Goal: Task Accomplishment & Management: Manage account settings

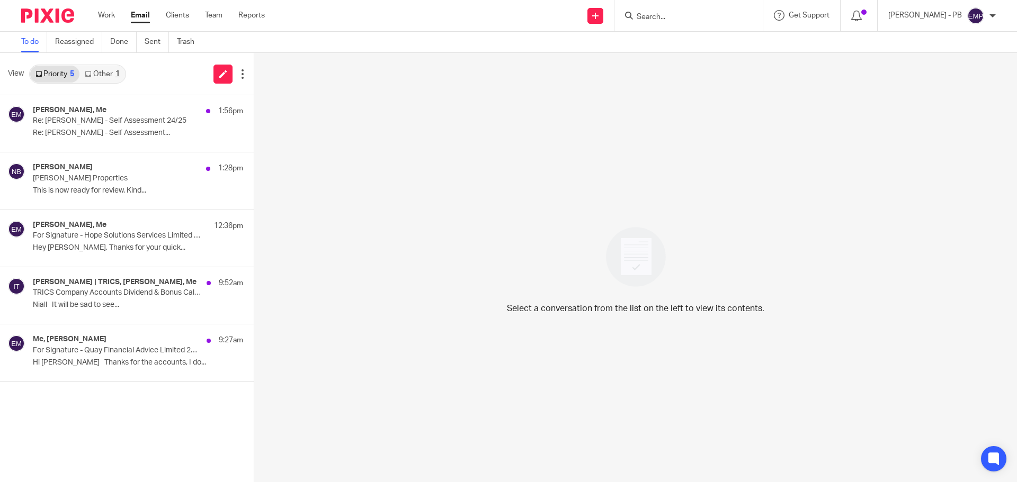
click at [101, 74] on link "Other 1" at bounding box center [101, 74] width 45 height 17
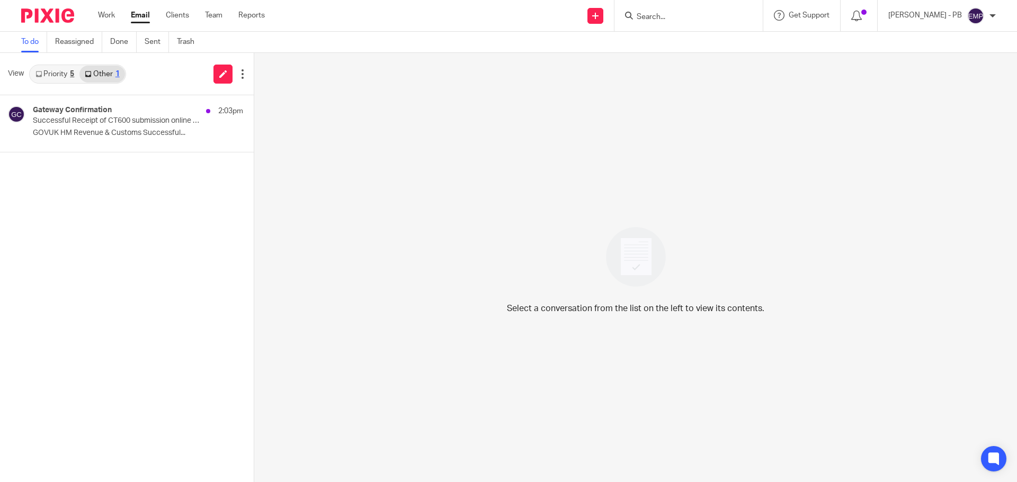
drag, startPoint x: 103, startPoint y: 123, endPoint x: 146, endPoint y: 172, distance: 64.2
click at [103, 123] on p "Successful Receipt of CT600 submission online for Reference xxxxx15237" at bounding box center [117, 120] width 168 height 9
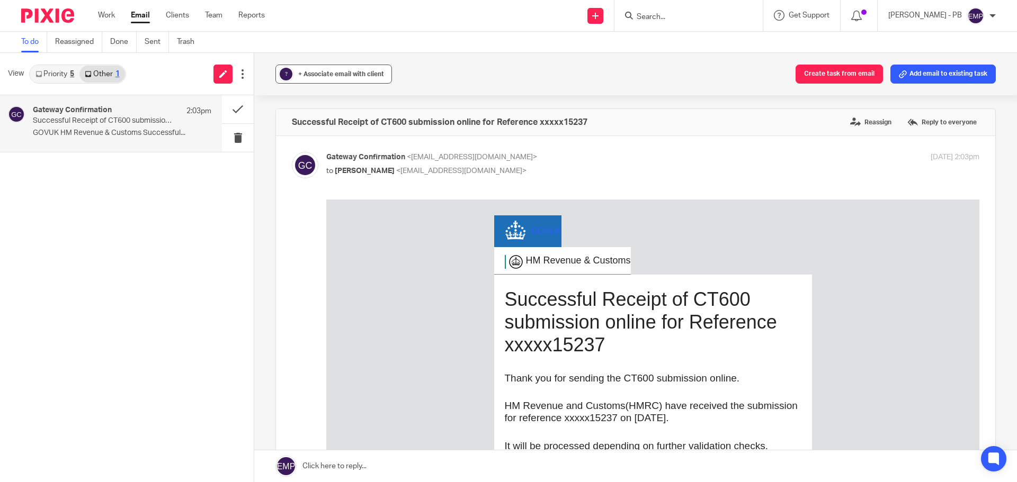
click at [343, 74] on span "+ Associate email with client" at bounding box center [341, 74] width 86 height 6
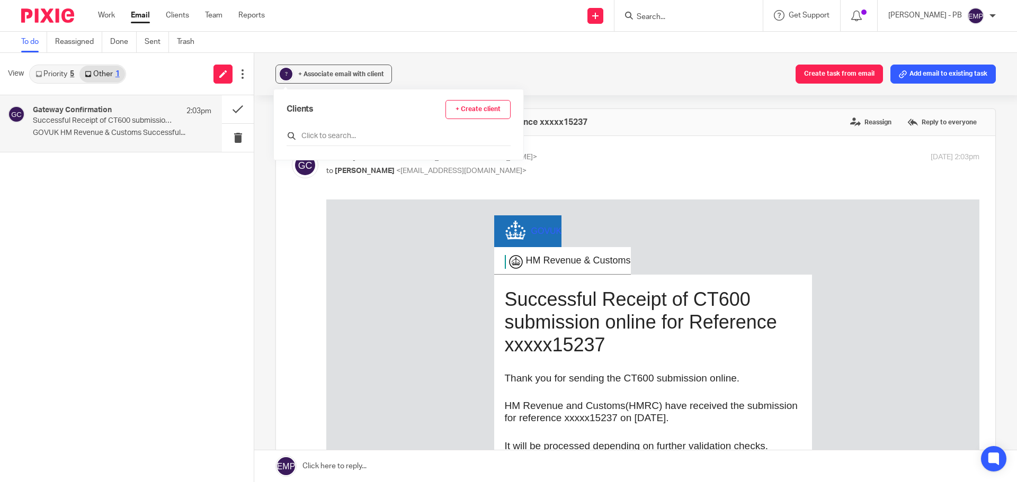
click at [360, 131] on input "text" at bounding box center [398, 136] width 224 height 11
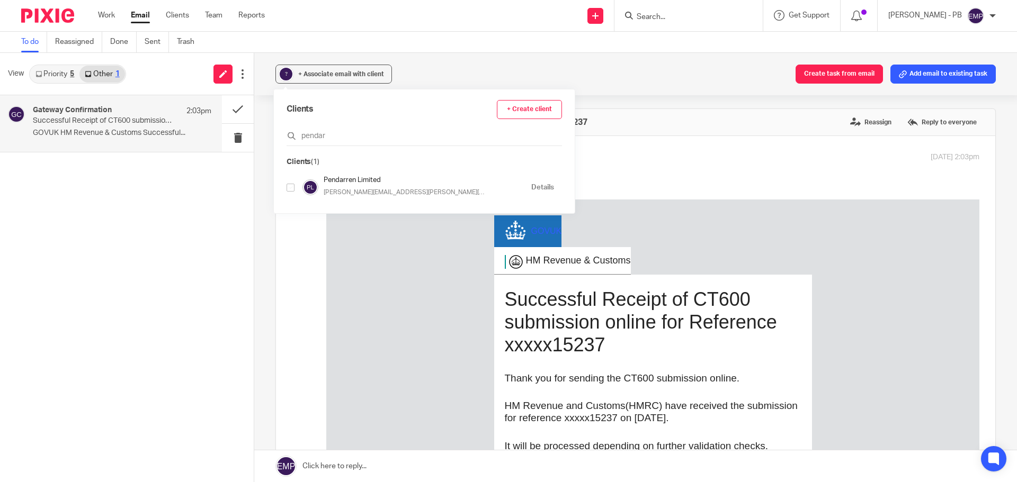
type input "pendar"
click at [291, 188] on input "checkbox" at bounding box center [290, 188] width 8 height 8
checkbox input "true"
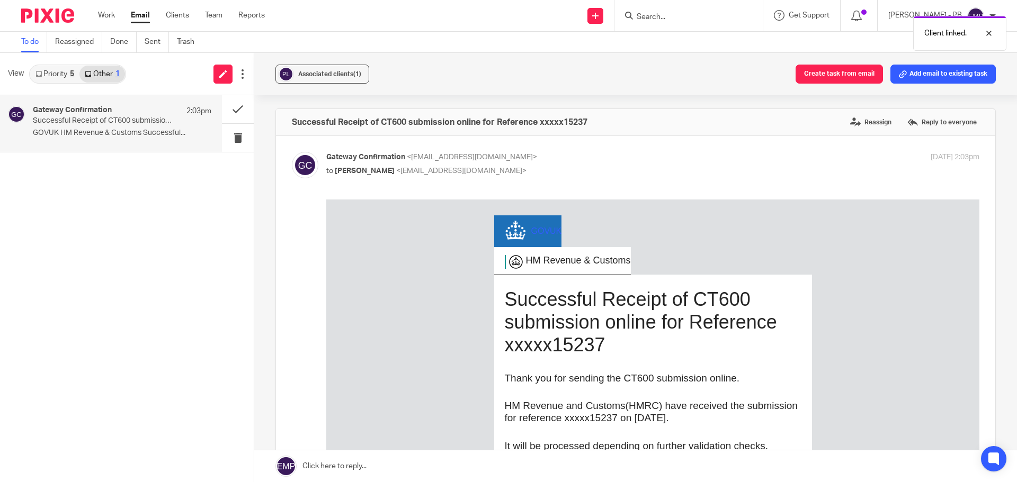
drag, startPoint x: 265, startPoint y: 132, endPoint x: 255, endPoint y: 125, distance: 12.2
click at [265, 132] on div "Associated clients (1) Create task from email Add email to existing task Succes…" at bounding box center [635, 267] width 763 height 429
click at [238, 112] on button at bounding box center [238, 109] width 32 height 28
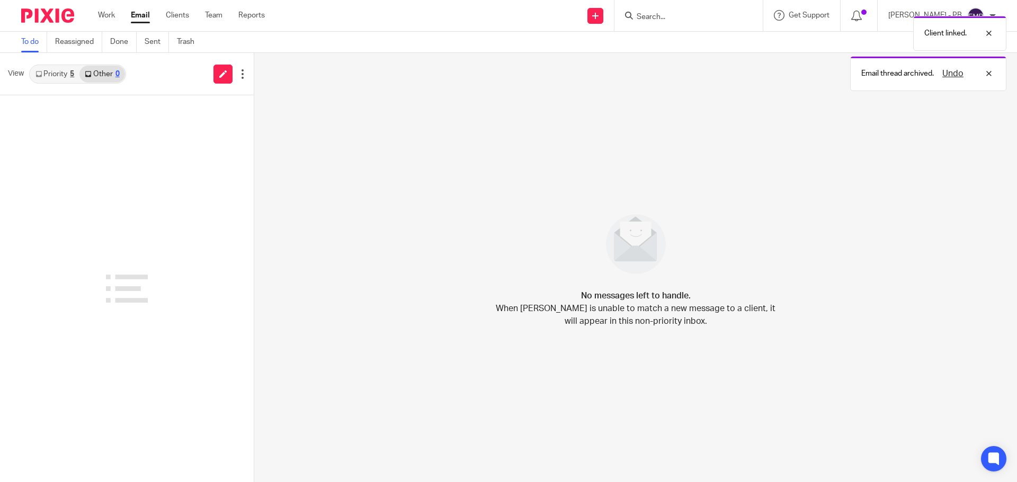
drag, startPoint x: 61, startPoint y: 71, endPoint x: 94, endPoint y: 91, distance: 38.1
click at [61, 69] on link "Priority 5" at bounding box center [54, 74] width 49 height 17
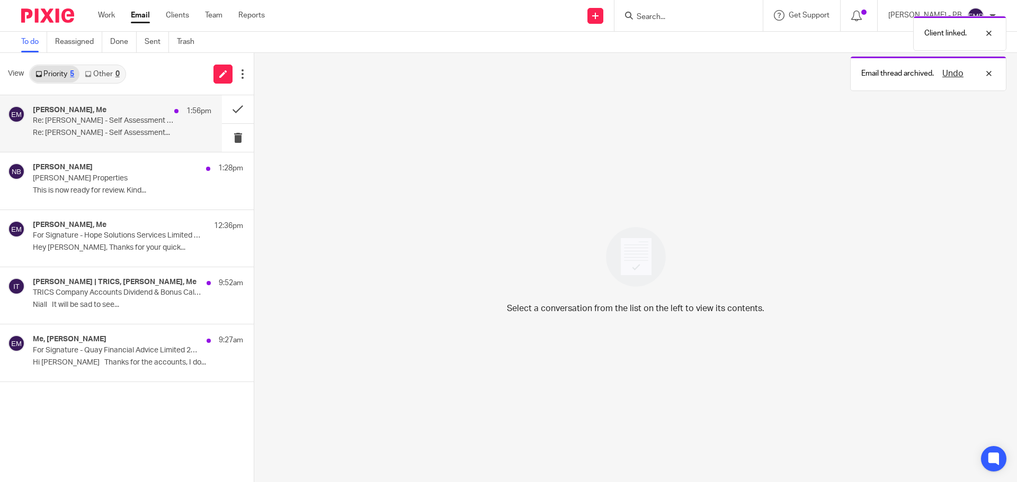
click at [93, 120] on p "Re: Ms Araceli Calvo-Ryan - Self Assessment 24/25" at bounding box center [104, 120] width 143 height 9
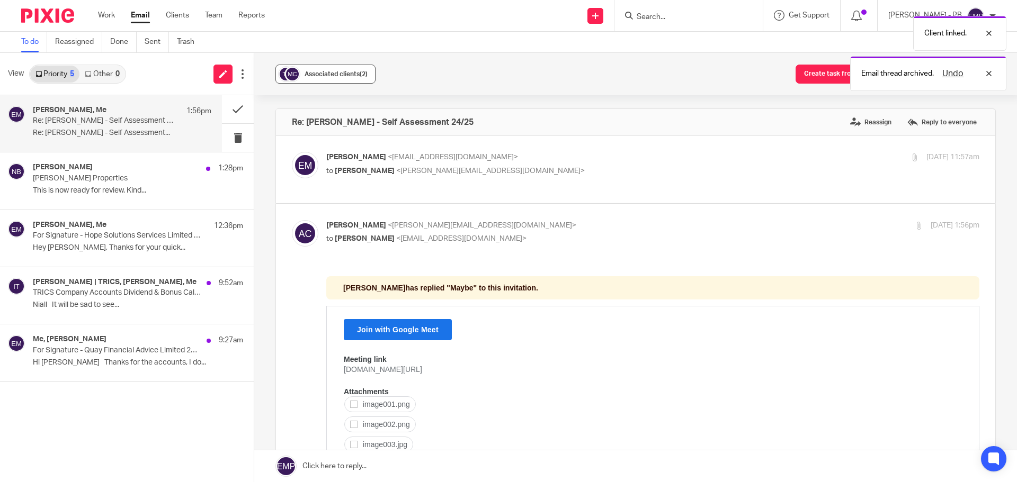
click at [320, 81] on button "Associated clients (2)" at bounding box center [325, 74] width 100 height 19
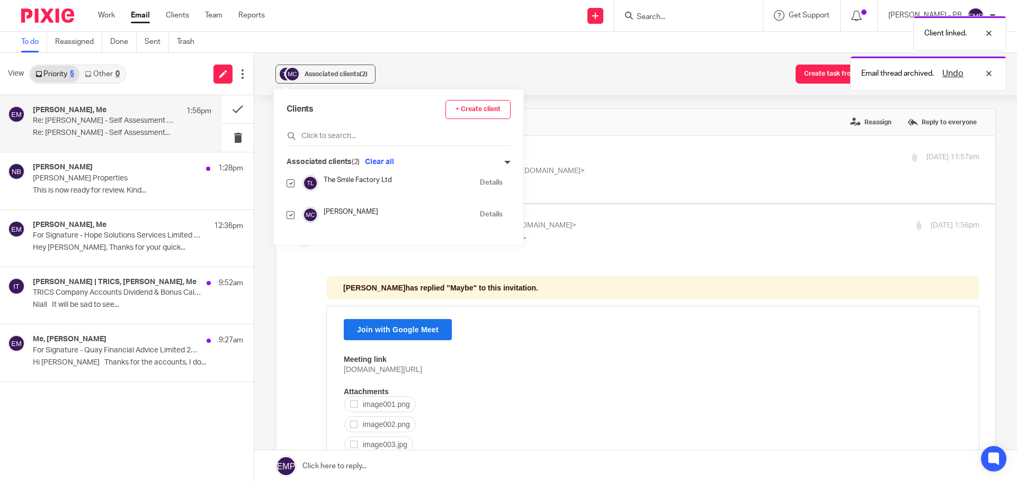
click at [286, 179] on div "Clients + Create client Associated clients (2) Clear all The Smile Factory Ltd …" at bounding box center [398, 167] width 249 height 156
click at [288, 183] on input "checkbox" at bounding box center [290, 184] width 8 height 8
checkbox input "false"
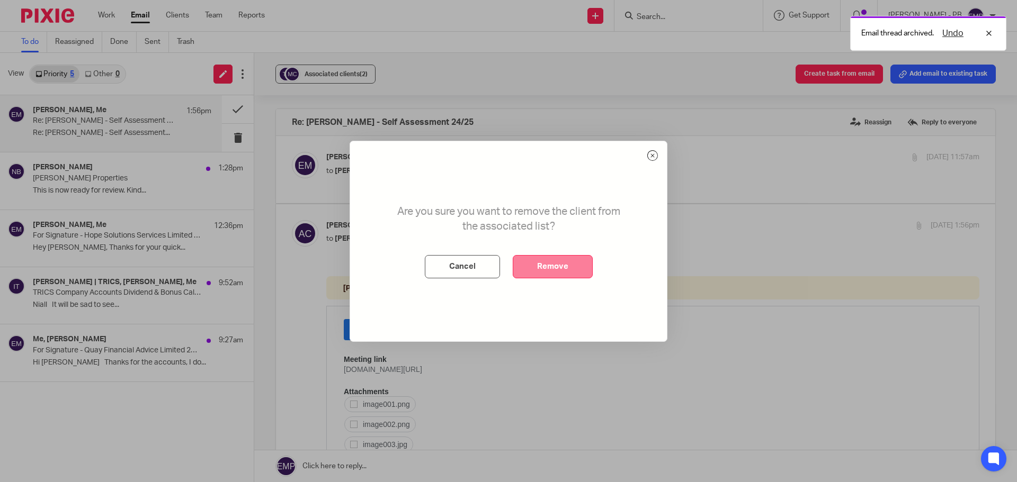
click at [534, 263] on button "Remove" at bounding box center [553, 266] width 80 height 23
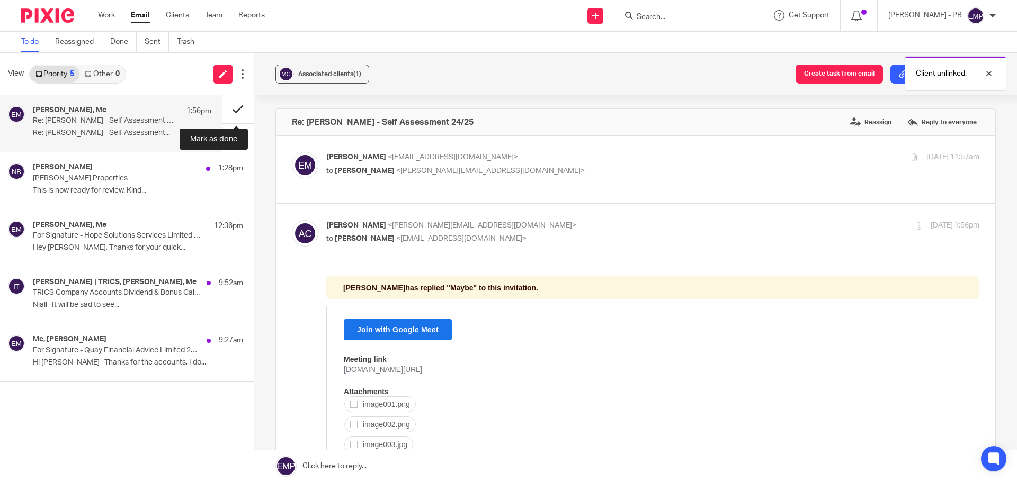
click at [242, 109] on button at bounding box center [238, 109] width 32 height 28
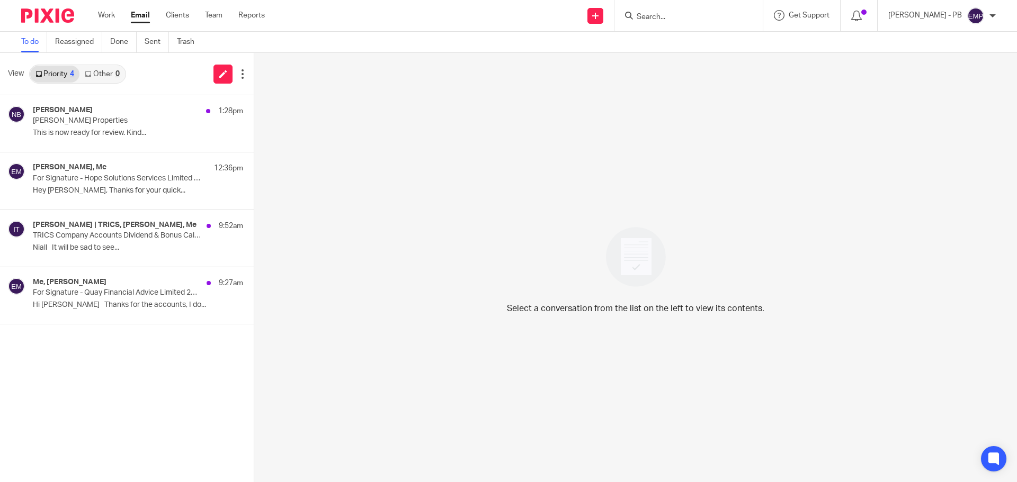
click at [142, 14] on link "Email" at bounding box center [140, 15] width 19 height 11
click at [100, 182] on p "For Signature - Hope Solutions Services Limited 2025" at bounding box center [104, 178] width 143 height 9
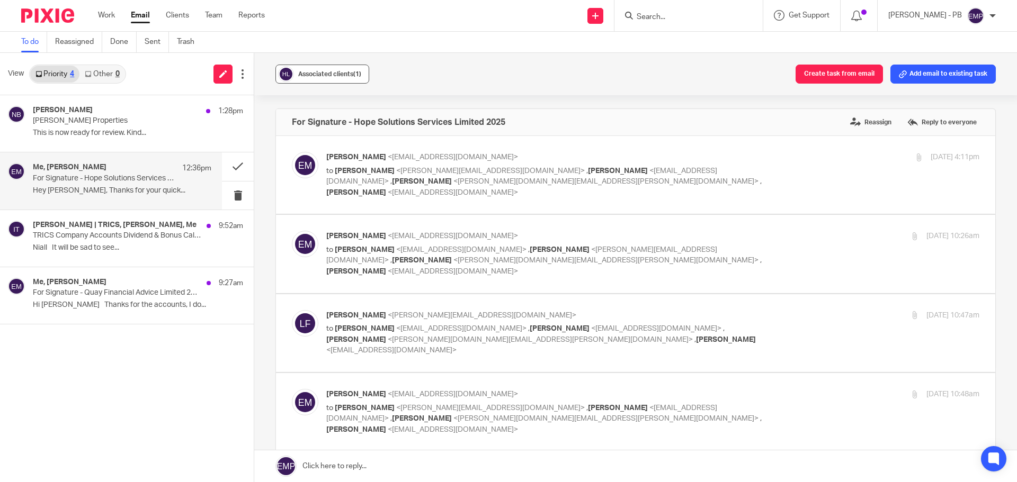
click at [316, 68] on button "Associated clients (1)" at bounding box center [322, 74] width 94 height 19
click at [317, 77] on span "Associated clients (1)" at bounding box center [329, 74] width 63 height 6
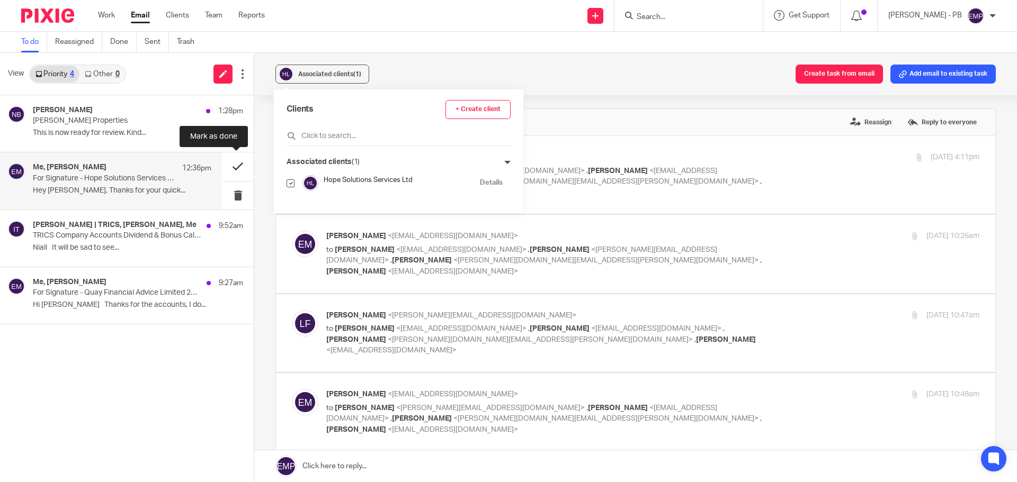
click at [237, 167] on button at bounding box center [238, 167] width 32 height 28
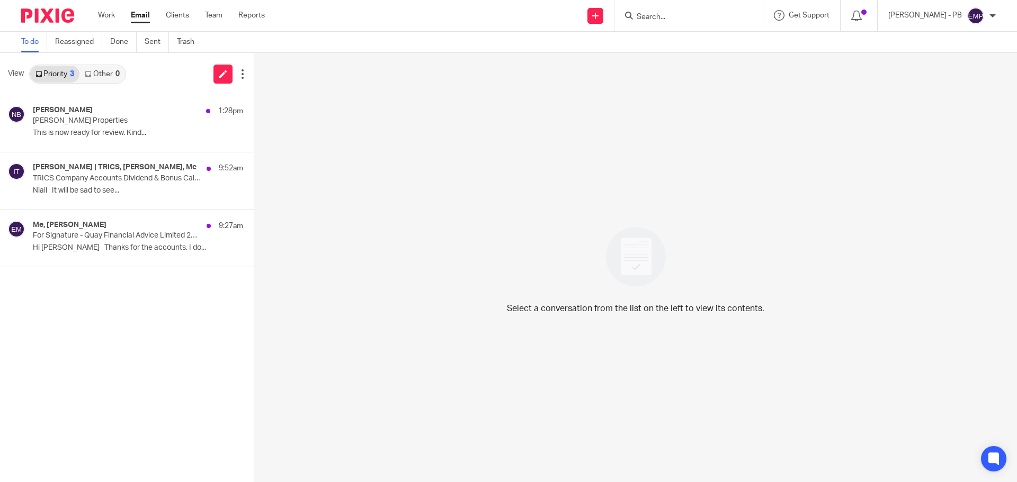
click at [140, 16] on link "Email" at bounding box center [140, 15] width 19 height 11
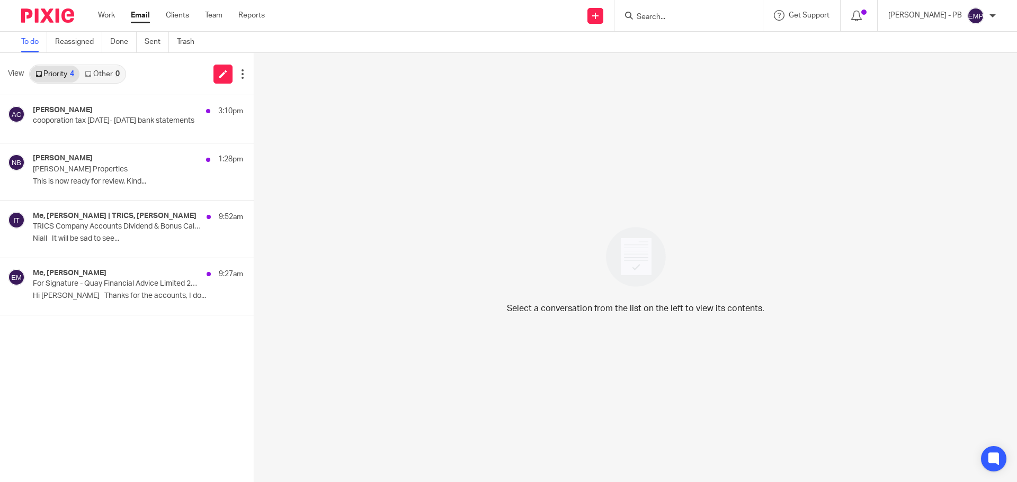
click at [105, 226] on p "TRICS Company Accounts Dividend & Bonus Calculations 2025" at bounding box center [117, 226] width 168 height 9
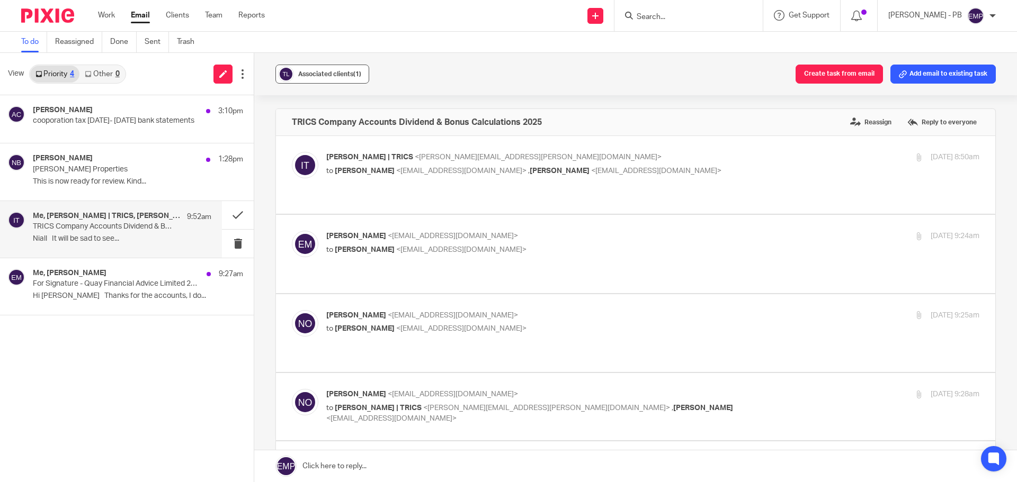
click at [319, 73] on span "Associated clients (1)" at bounding box center [329, 74] width 63 height 6
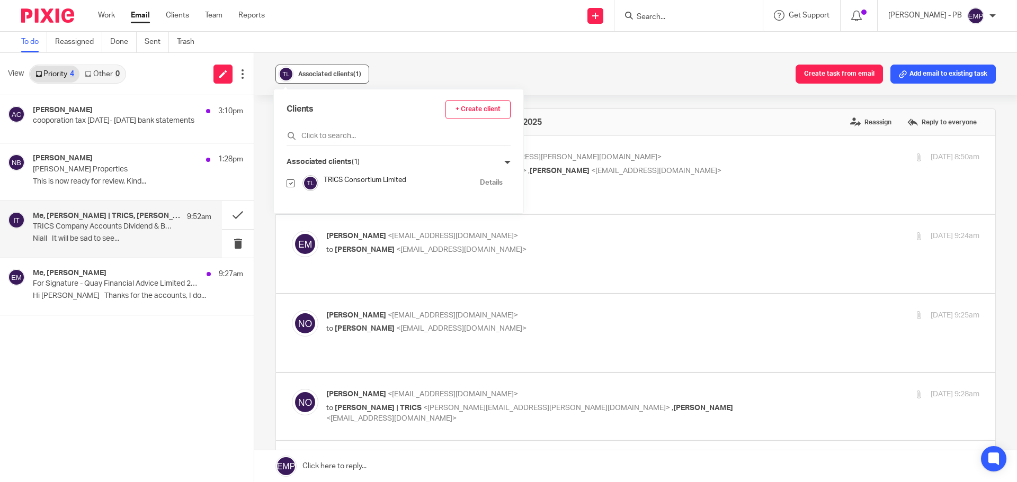
click at [321, 75] on span "Associated clients (1)" at bounding box center [329, 74] width 63 height 6
click at [239, 216] on button at bounding box center [238, 215] width 32 height 28
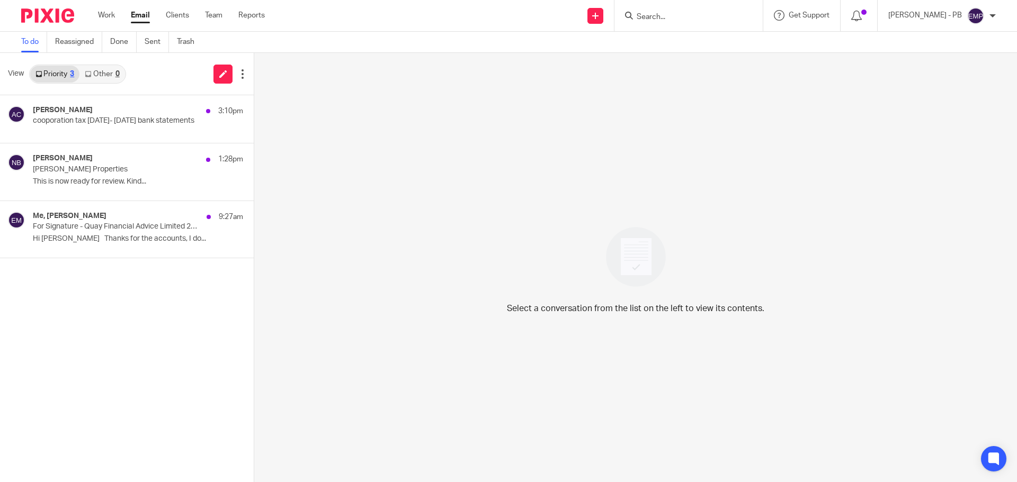
drag, startPoint x: 142, startPoint y: 16, endPoint x: 153, endPoint y: 28, distance: 15.4
click at [142, 16] on link "Email" at bounding box center [140, 15] width 19 height 11
click at [83, 130] on div "Me, Araceli Calvo 3:10pm cooporation tax july 24- july 25 bank statements" at bounding box center [122, 119] width 178 height 26
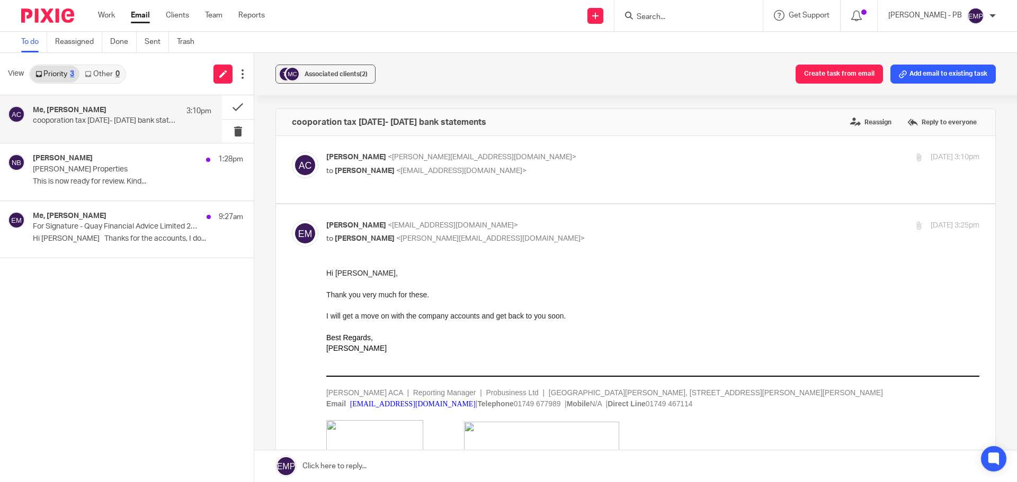
click at [333, 84] on div "Associated clients (2) Create task from email Add email to existing task" at bounding box center [635, 74] width 763 height 42
click at [333, 76] on span "Associated clients (2)" at bounding box center [335, 74] width 63 height 6
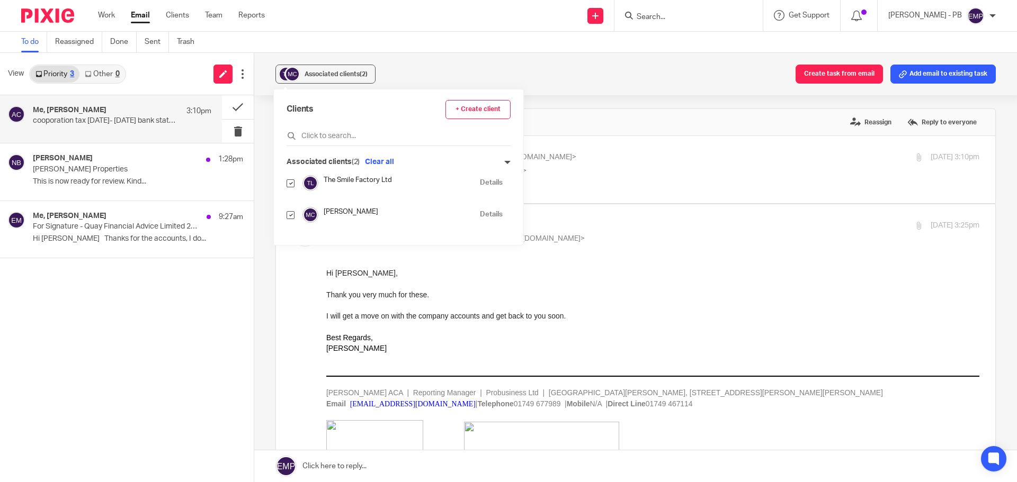
click at [289, 213] on input "checkbox" at bounding box center [290, 215] width 8 height 8
checkbox input "false"
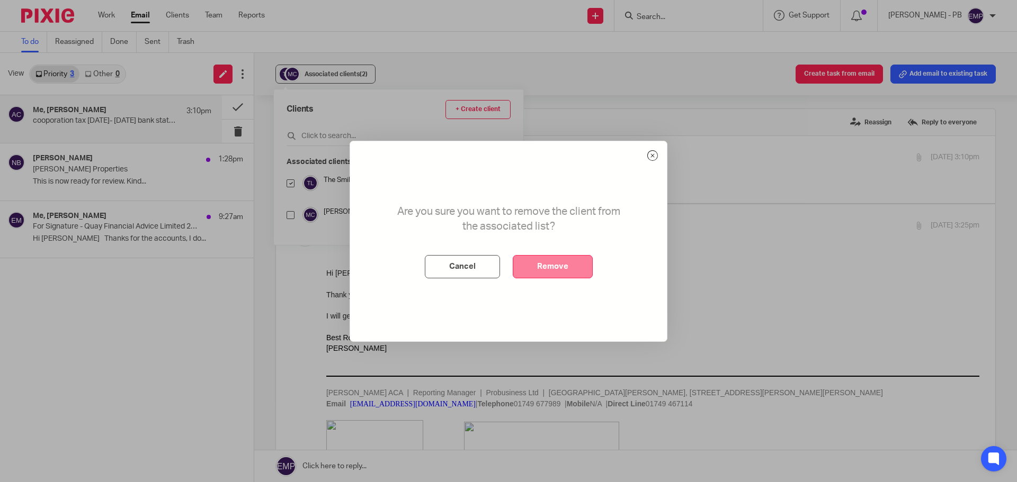
click at [541, 261] on button "Remove" at bounding box center [553, 266] width 80 height 23
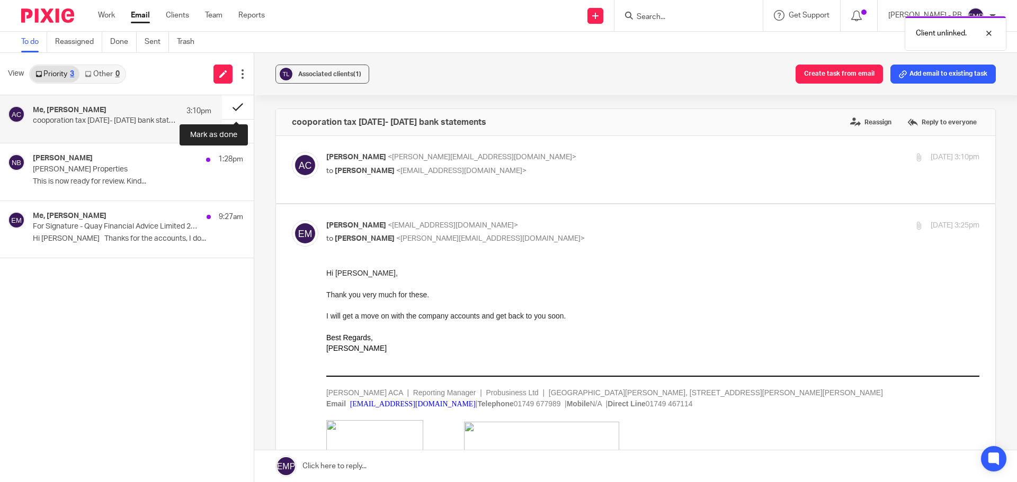
click at [236, 104] on button at bounding box center [238, 107] width 32 height 24
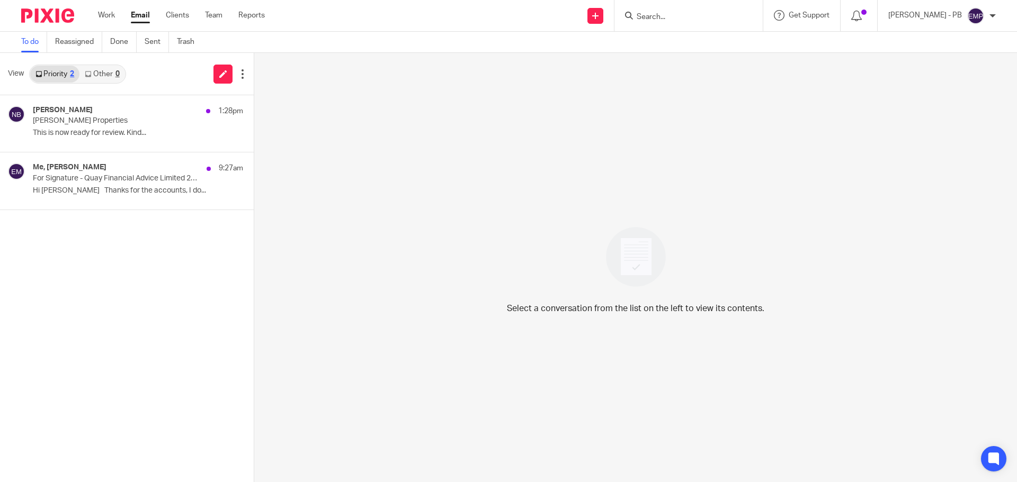
click at [145, 13] on link "Email" at bounding box center [140, 15] width 19 height 11
click at [678, 21] on input "Search" at bounding box center [682, 18] width 95 height 10
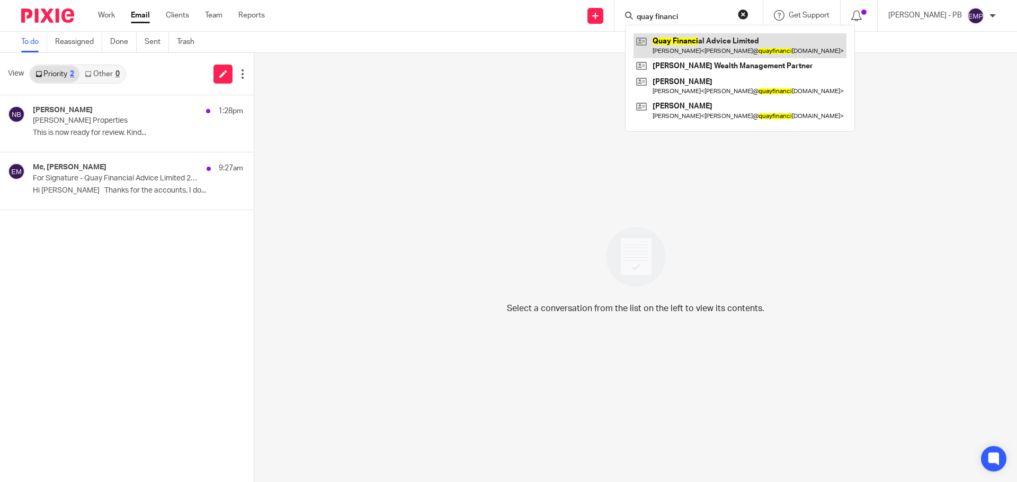
type input "quay financi"
click at [712, 49] on link at bounding box center [739, 45] width 213 height 24
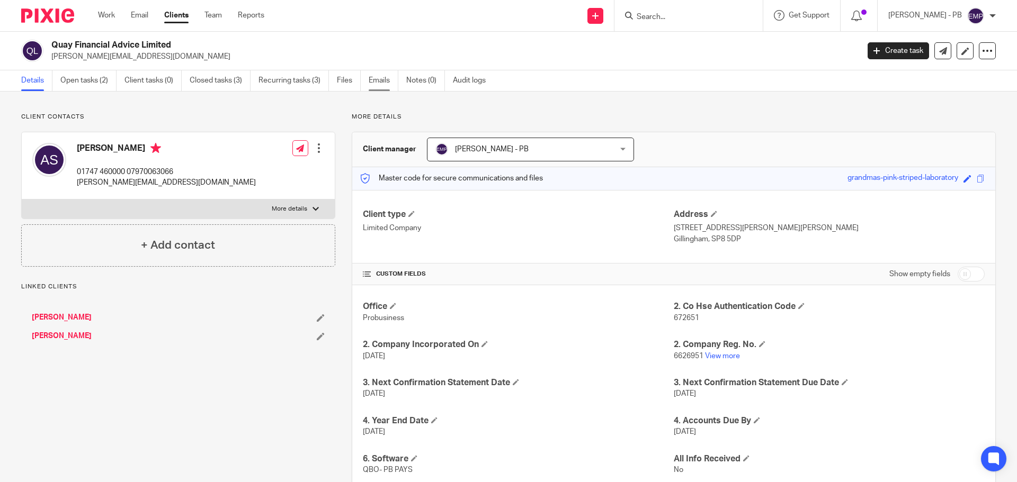
click at [384, 81] on link "Emails" at bounding box center [384, 80] width 30 height 21
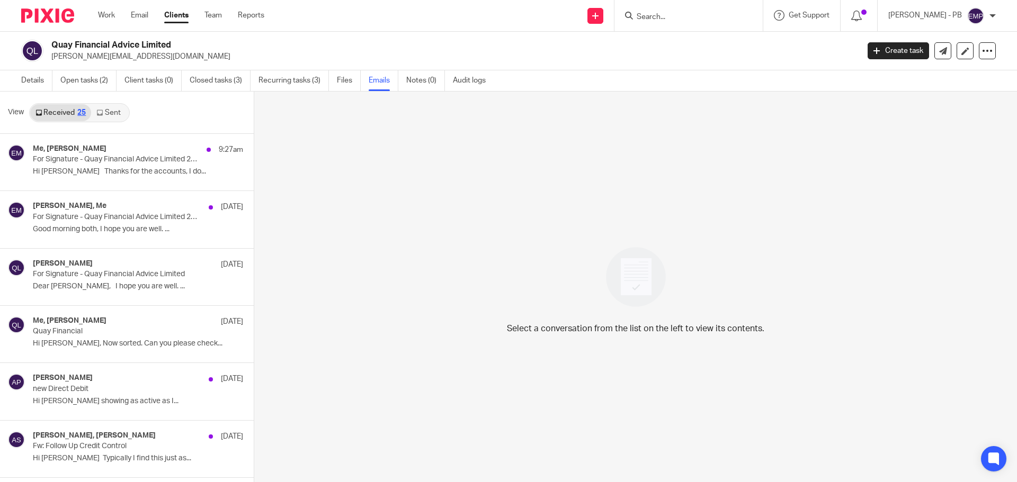
click at [111, 114] on link "Sent" at bounding box center [109, 112] width 37 height 17
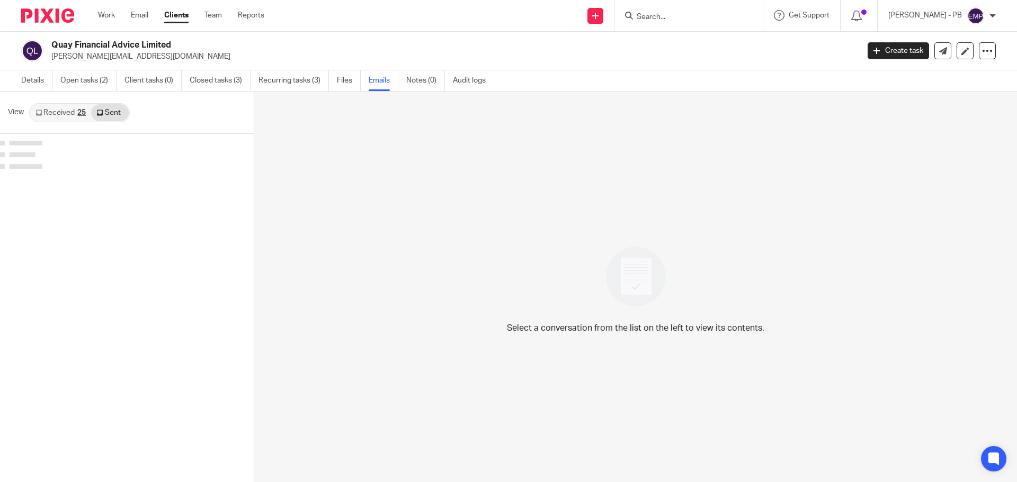
click at [70, 114] on link "Received 25" at bounding box center [60, 112] width 61 height 17
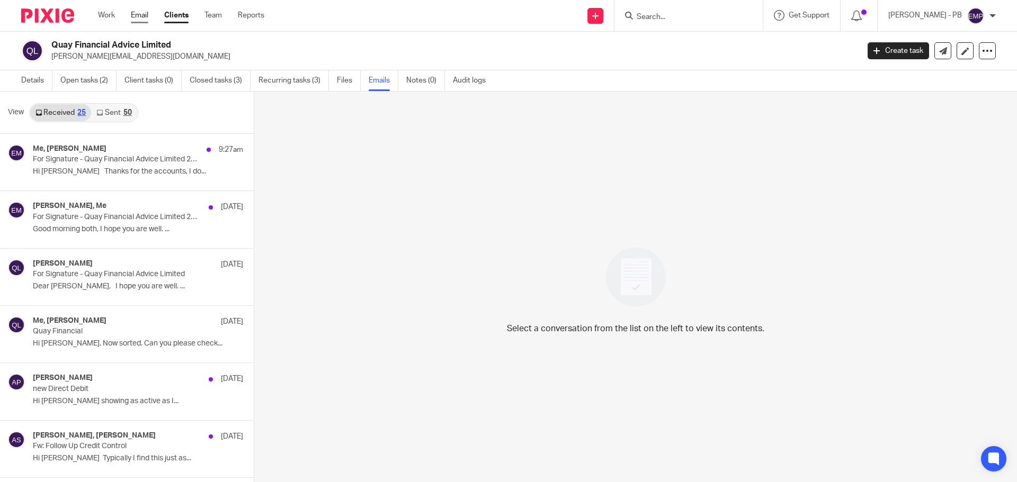
click at [140, 13] on link "Email" at bounding box center [139, 15] width 17 height 11
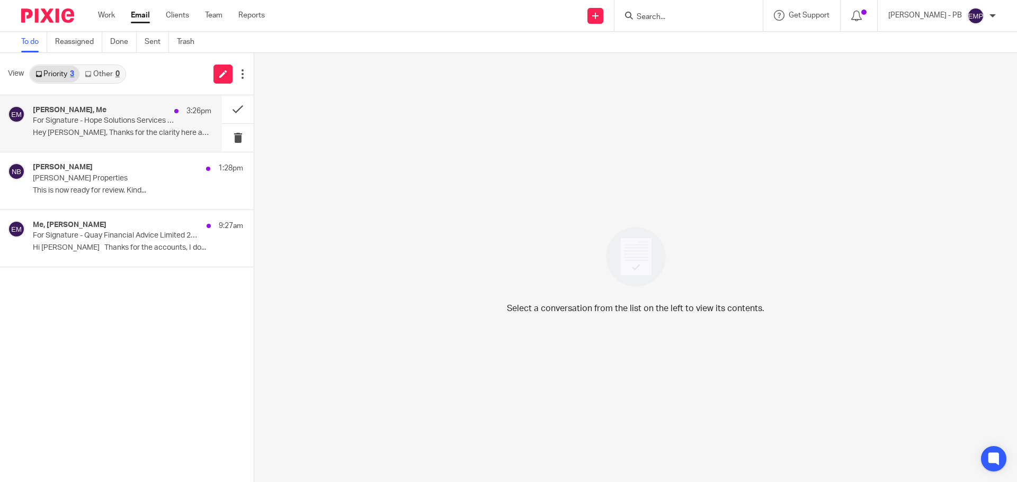
click at [132, 123] on p "For Signature - Hope Solutions Services Limited 2025" at bounding box center [104, 120] width 143 height 9
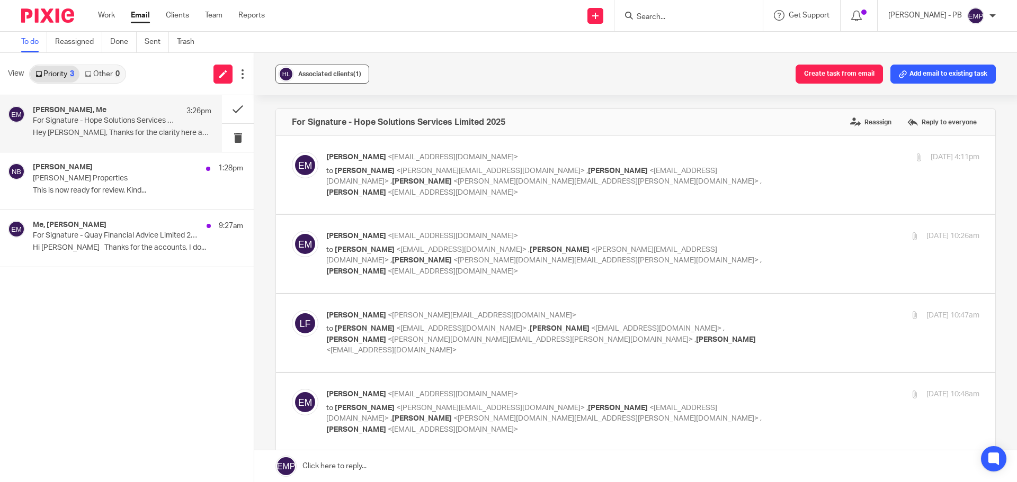
click at [331, 77] on div "Associated clients (1)" at bounding box center [329, 74] width 63 height 11
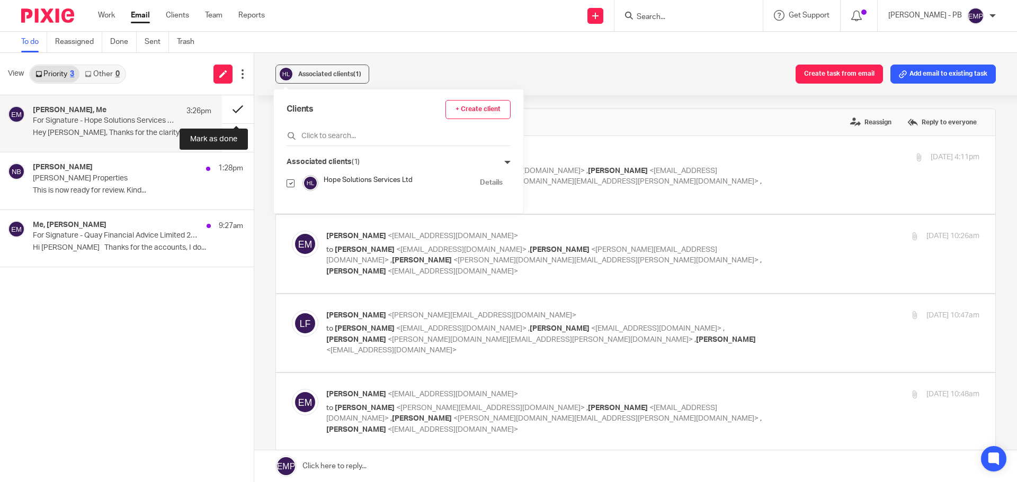
click at [234, 107] on button at bounding box center [238, 109] width 32 height 28
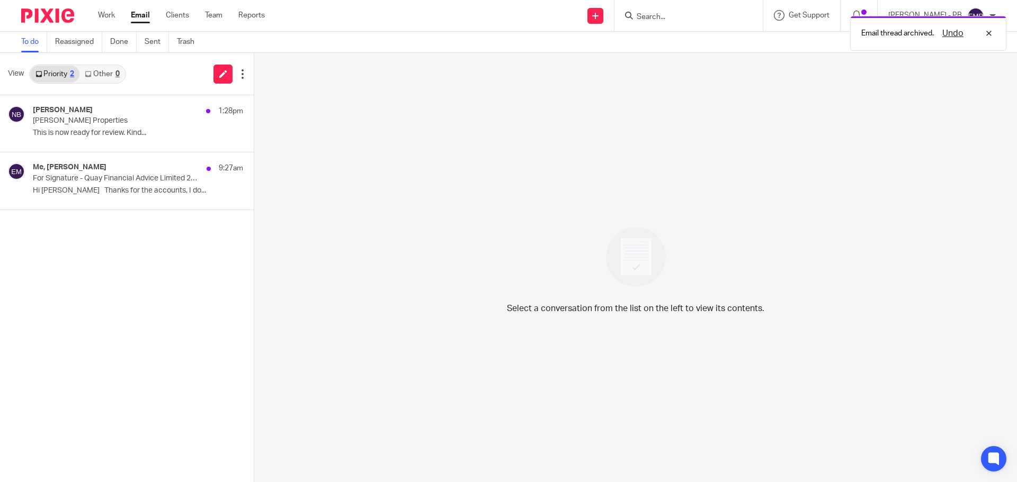
click at [675, 12] on div "Email thread archived. Undo" at bounding box center [757, 31] width 498 height 40
click at [674, 15] on div "Email thread archived. Undo" at bounding box center [757, 31] width 498 height 40
click at [988, 36] on div "Undo" at bounding box center [964, 33] width 61 height 13
click at [687, 21] on input "Search" at bounding box center [682, 18] width 95 height 10
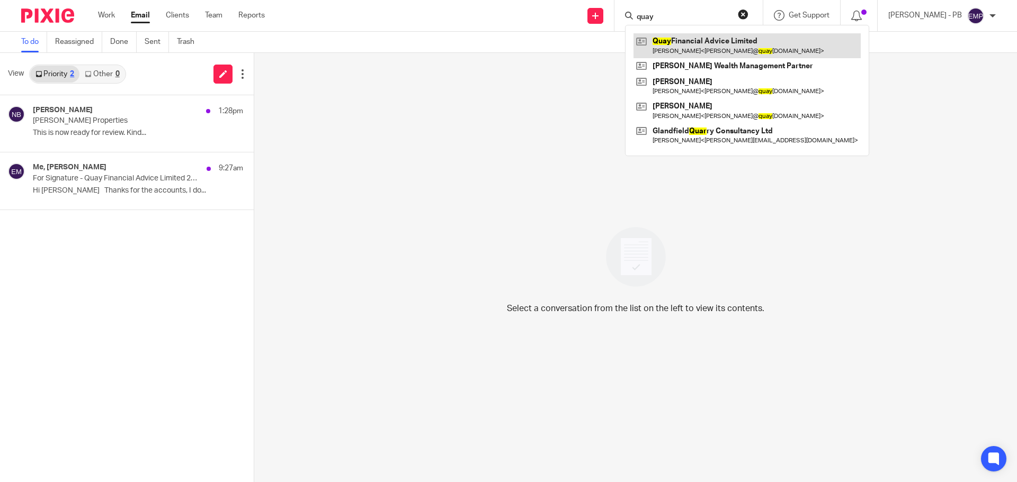
type input "quay"
click at [704, 39] on link at bounding box center [746, 45] width 227 height 24
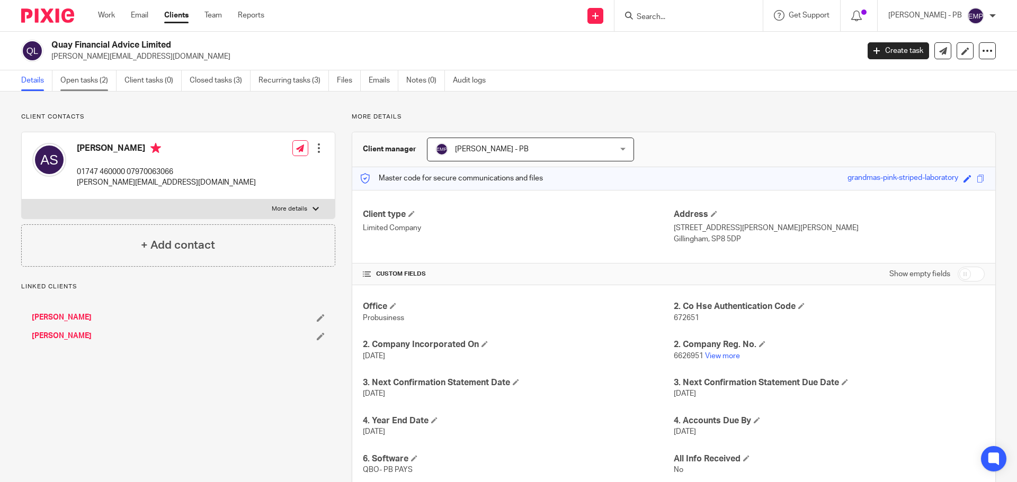
click at [74, 79] on link "Open tasks (2)" at bounding box center [88, 80] width 56 height 21
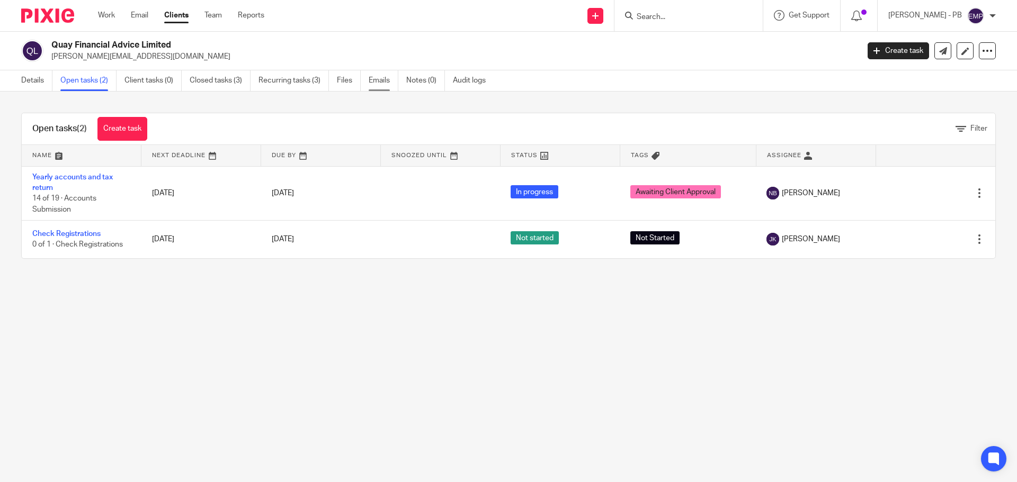
click at [389, 77] on link "Emails" at bounding box center [384, 80] width 30 height 21
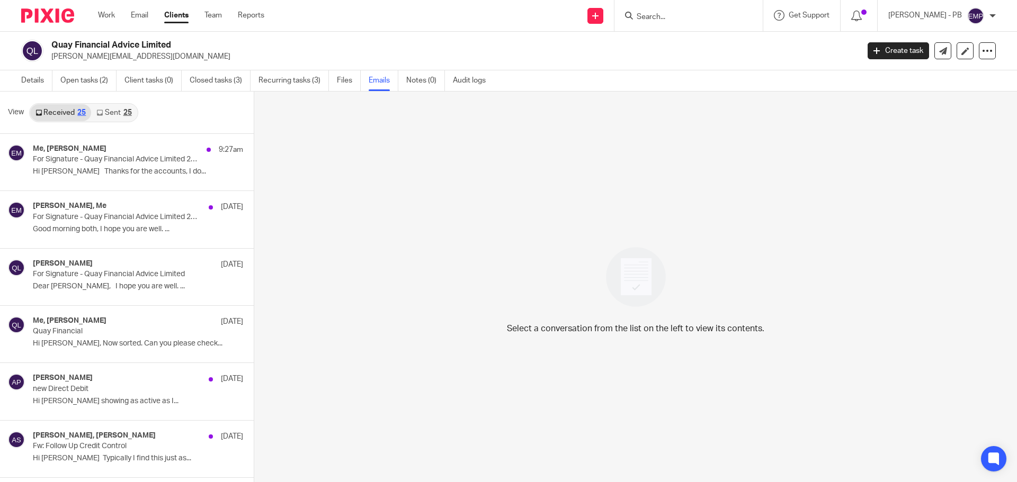
click at [121, 109] on link "Sent 25" at bounding box center [114, 112] width 46 height 17
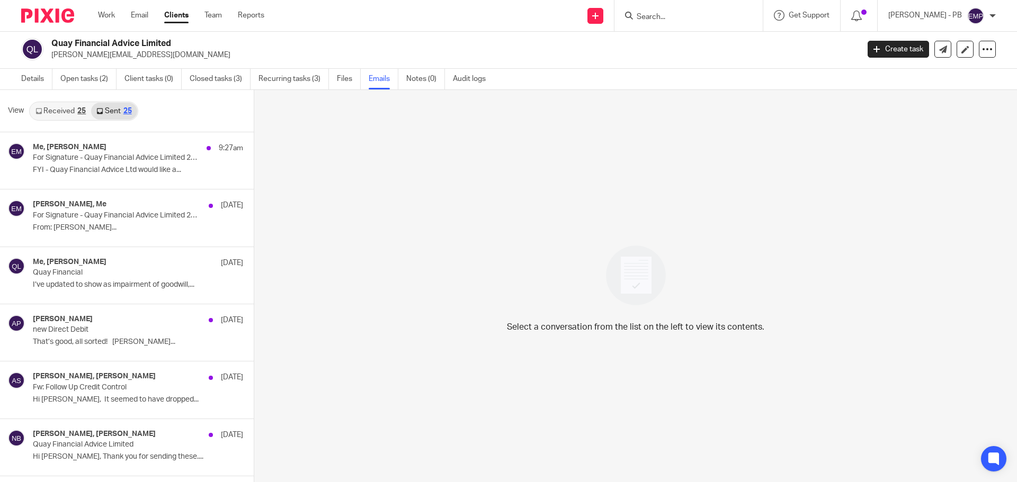
click at [59, 110] on link "Received 25" at bounding box center [60, 111] width 61 height 17
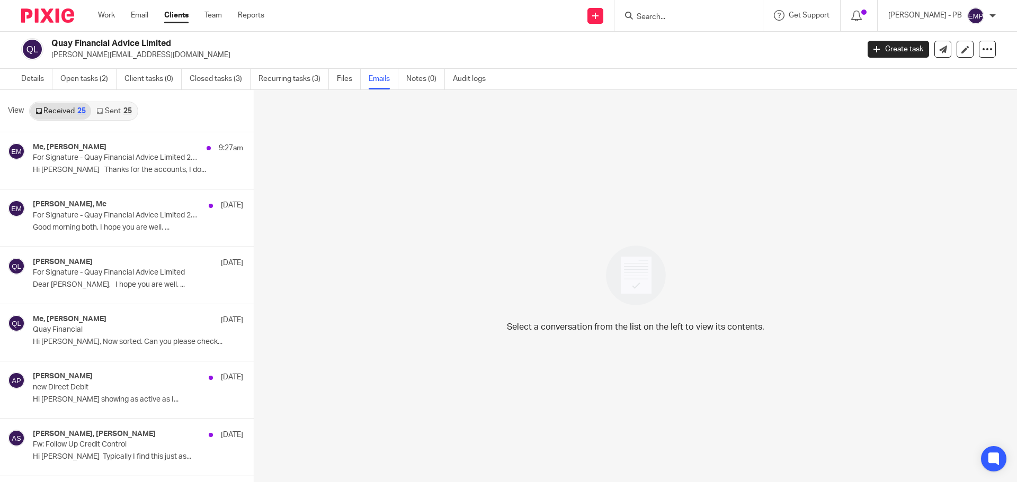
click at [119, 110] on link "Sent 25" at bounding box center [114, 111] width 46 height 17
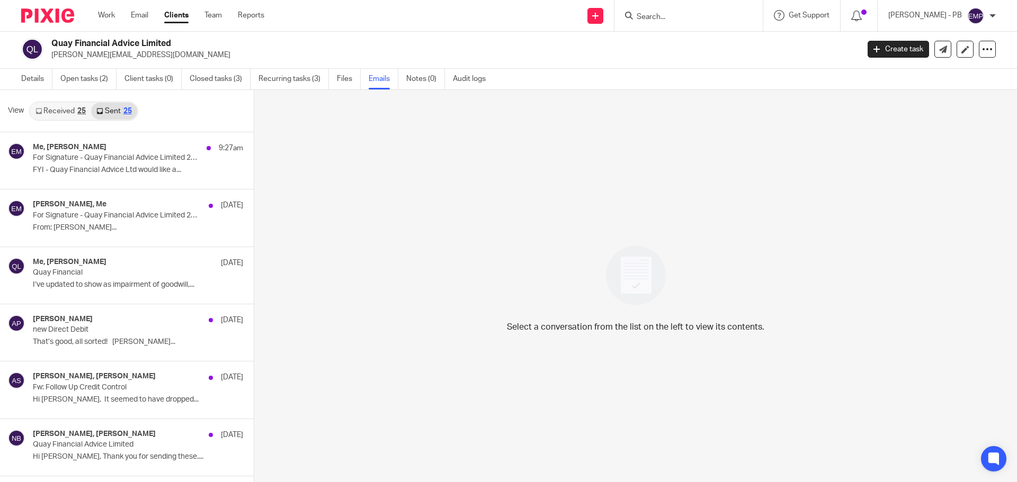
click at [57, 111] on link "Received 25" at bounding box center [60, 111] width 61 height 17
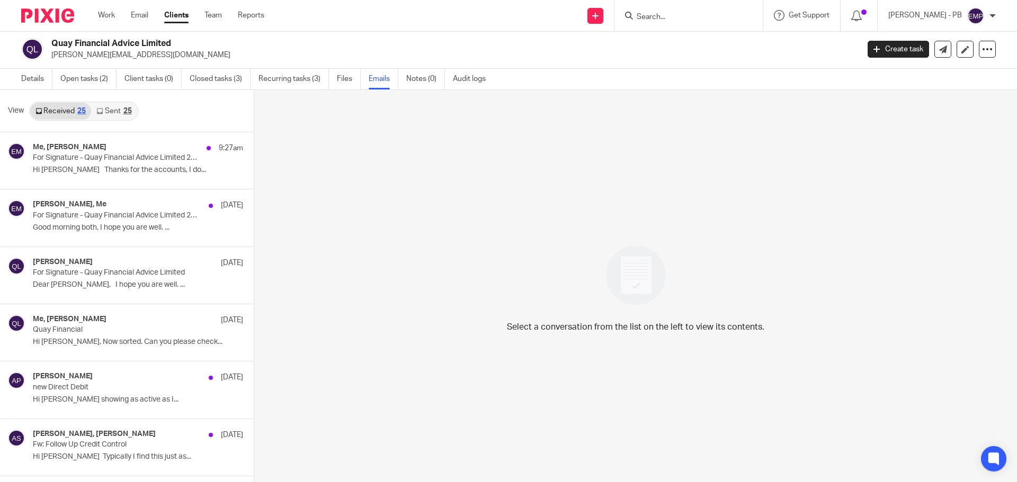
click at [125, 113] on div "25" at bounding box center [127, 110] width 8 height 7
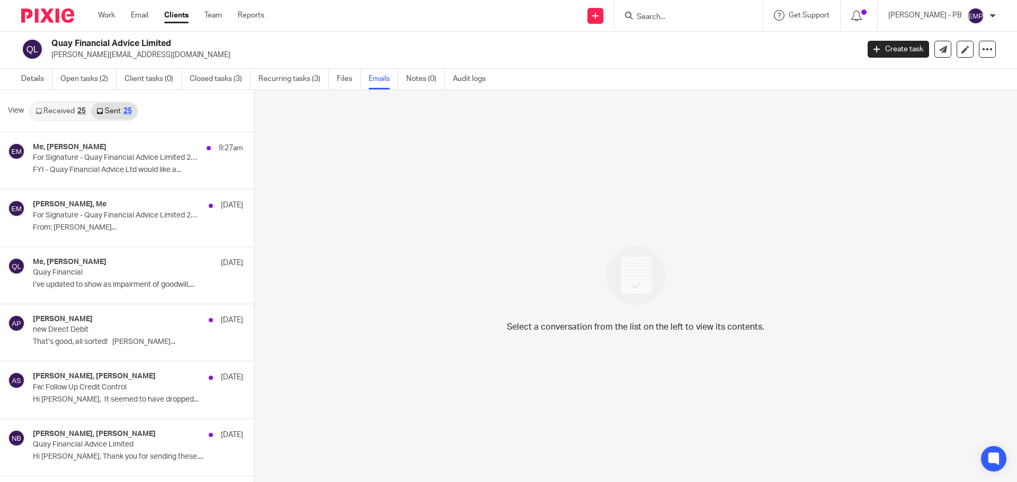
click at [57, 117] on link "Received 25" at bounding box center [60, 111] width 61 height 17
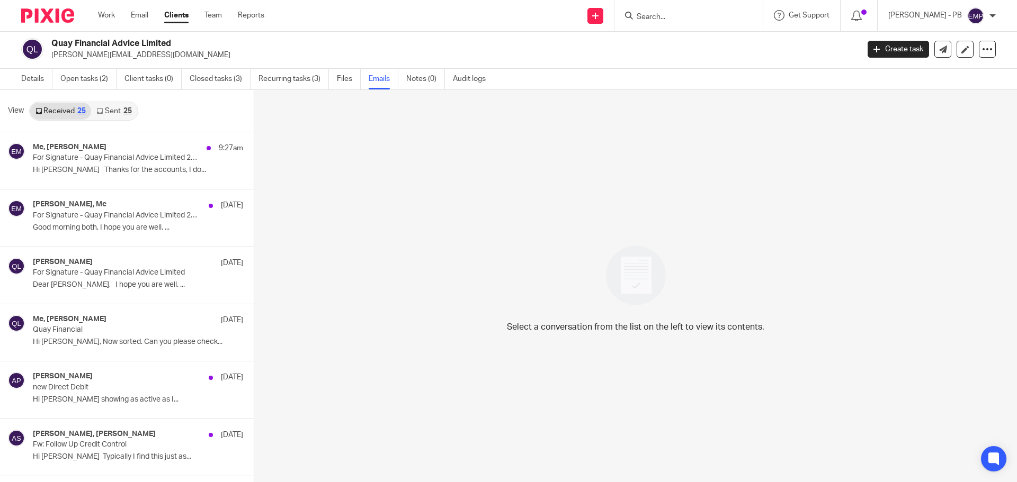
drag, startPoint x: 122, startPoint y: 121, endPoint x: 86, endPoint y: 120, distance: 36.0
click at [121, 121] on div "View Received 25 Sent 25" at bounding box center [127, 111] width 254 height 42
click at [64, 120] on div "Received 25 Sent 25" at bounding box center [83, 111] width 109 height 19
drag, startPoint x: 121, startPoint y: 116, endPoint x: 116, endPoint y: 117, distance: 5.4
click at [121, 116] on link "Sent 25" at bounding box center [114, 111] width 46 height 17
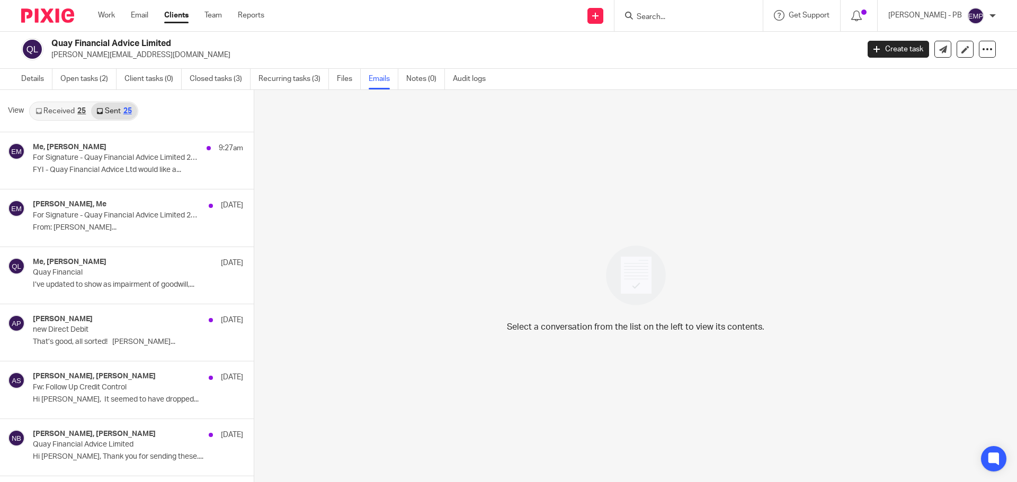
drag, startPoint x: 58, startPoint y: 117, endPoint x: 64, endPoint y: 119, distance: 5.5
click at [60, 118] on link "Received 25" at bounding box center [60, 111] width 61 height 17
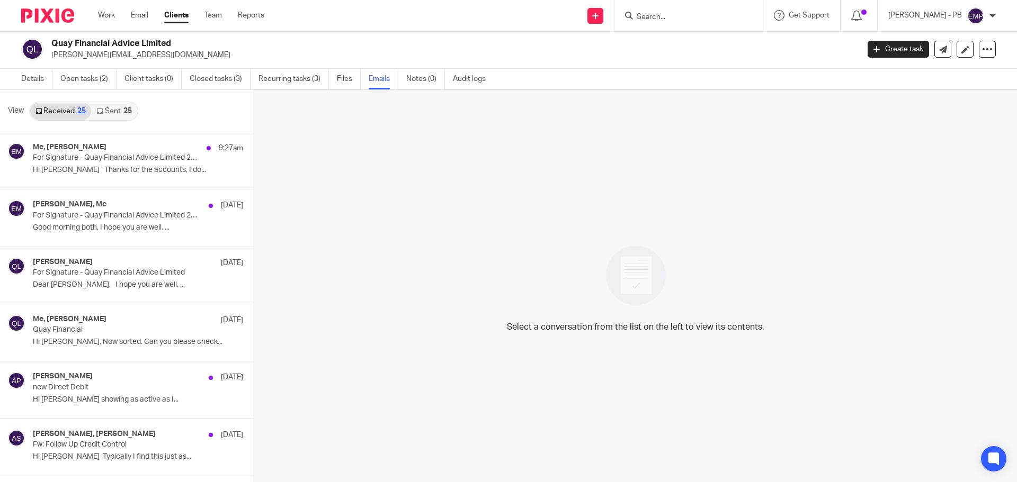
click at [112, 114] on link "Sent 25" at bounding box center [114, 111] width 46 height 17
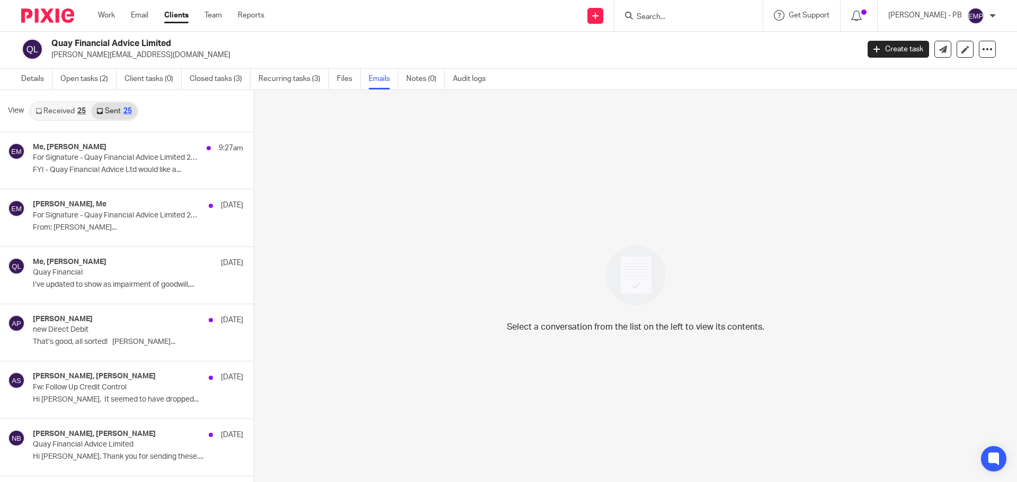
click at [70, 115] on link "Received 25" at bounding box center [60, 111] width 61 height 17
